Goal: Task Accomplishment & Management: Manage account settings

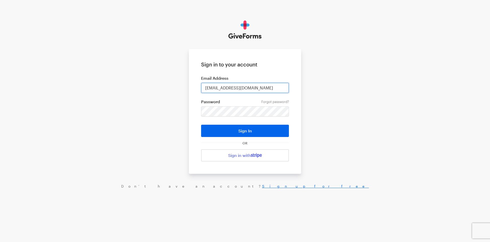
type input "[EMAIL_ADDRESS][DOMAIN_NAME]"
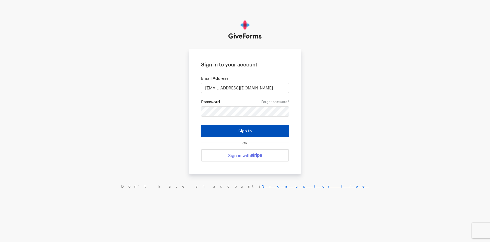
click at [224, 130] on button "Sign In" at bounding box center [245, 131] width 88 height 12
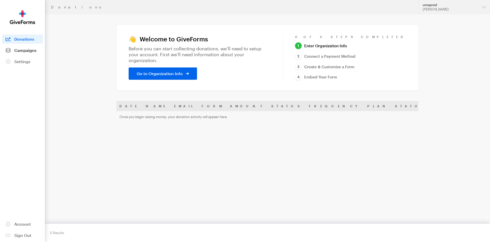
click at [38, 52] on link "Campaigns" at bounding box center [22, 50] width 41 height 9
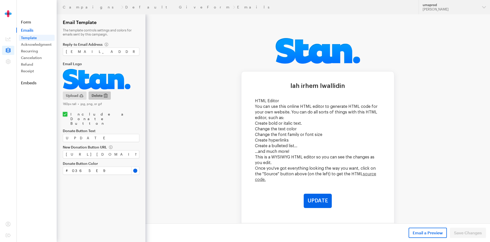
click at [107, 95] on icon "button" at bounding box center [106, 95] width 4 height 4
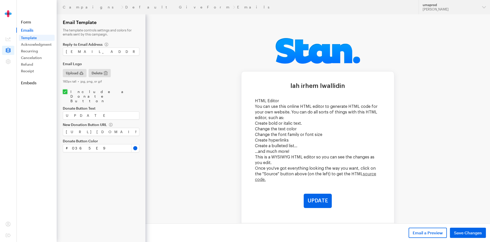
scroll to position [52, 0]
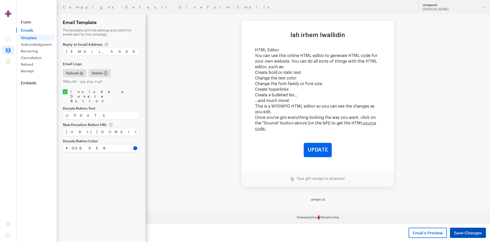
click at [459, 229] on button "Save Changes" at bounding box center [468, 233] width 36 height 10
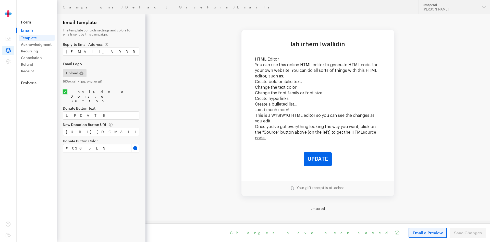
click at [433, 235] on span "Email a Preview" at bounding box center [428, 233] width 30 height 6
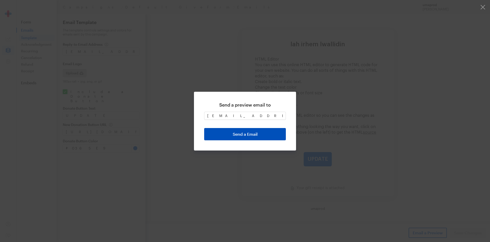
click at [259, 134] on button "Send a Email" at bounding box center [245, 134] width 82 height 12
click at [374, 49] on button "button" at bounding box center [245, 121] width 490 height 242
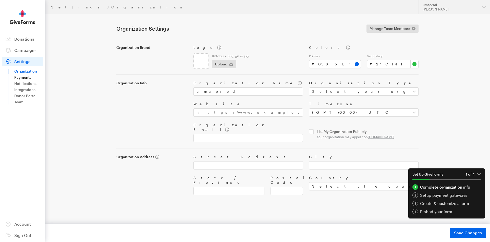
click at [25, 78] on link "Payments" at bounding box center [28, 77] width 29 height 6
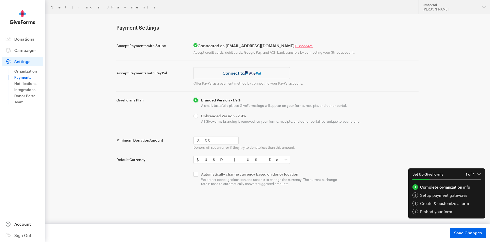
click at [23, 221] on link "Account" at bounding box center [22, 223] width 41 height 9
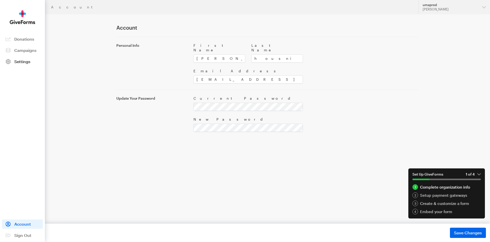
click at [14, 62] on span at bounding box center [8, 61] width 12 height 9
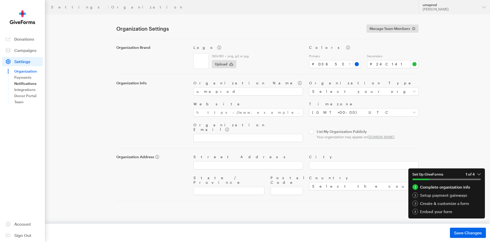
click at [29, 84] on link "Notifications" at bounding box center [28, 83] width 29 height 6
